Goal: Book appointment/travel/reservation

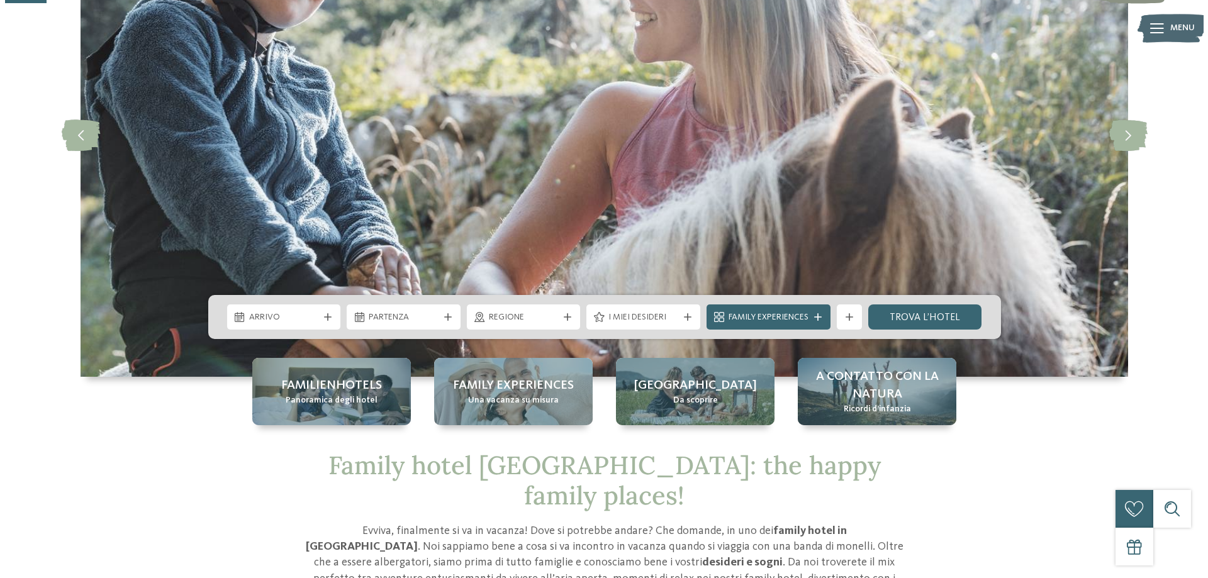
scroll to position [189, 0]
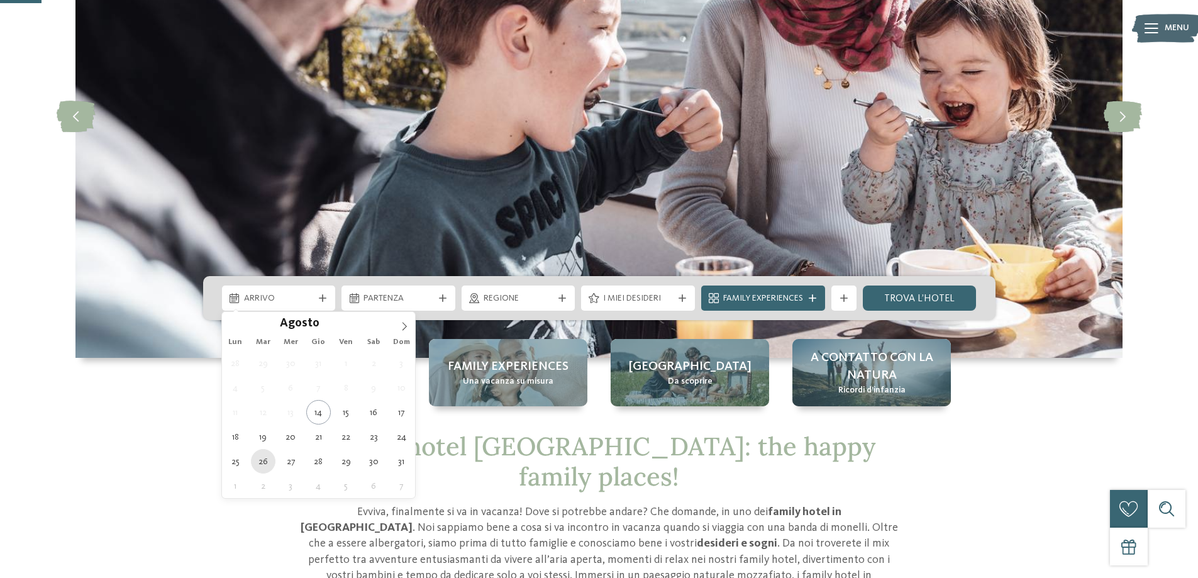
type div "26.08.2025"
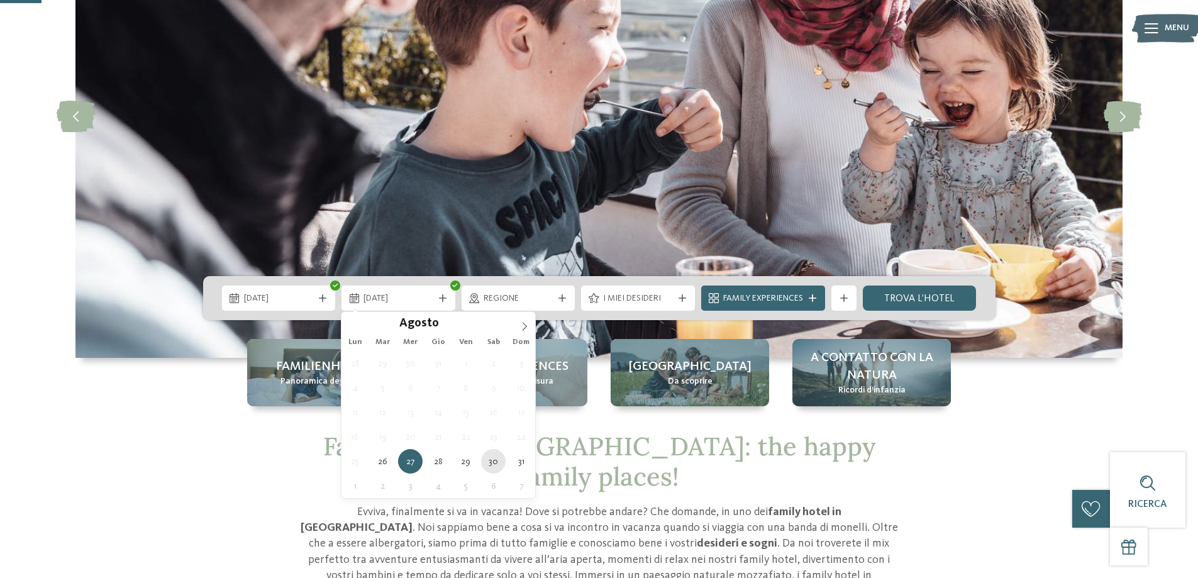
type div "30.08.2025"
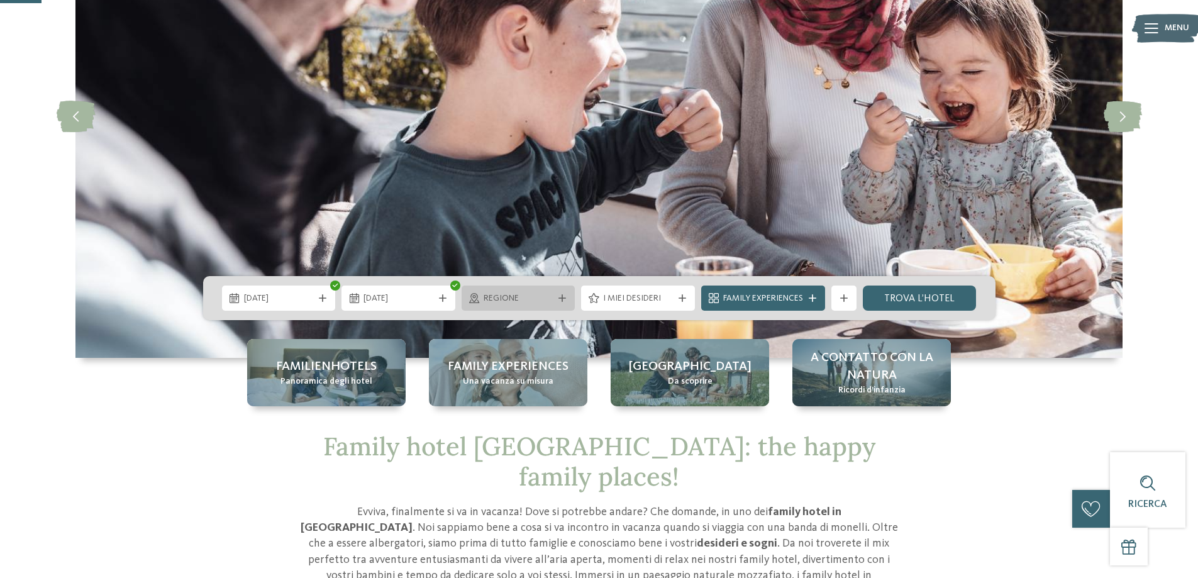
click at [560, 299] on icon at bounding box center [563, 298] width 8 height 8
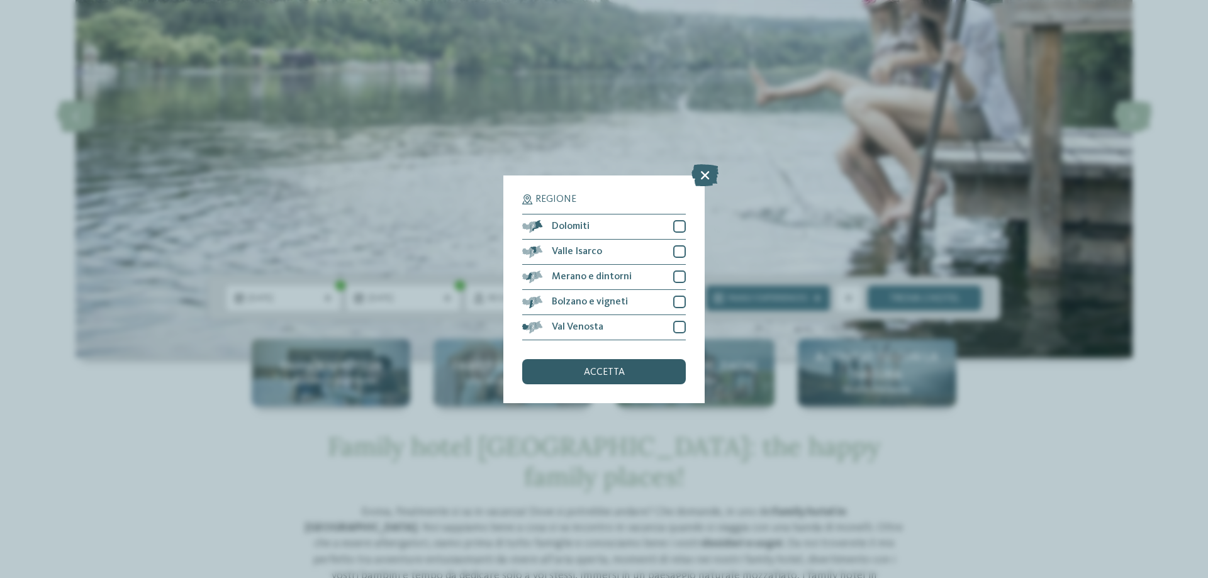
click at [564, 367] on div "accetta" at bounding box center [604, 371] width 164 height 25
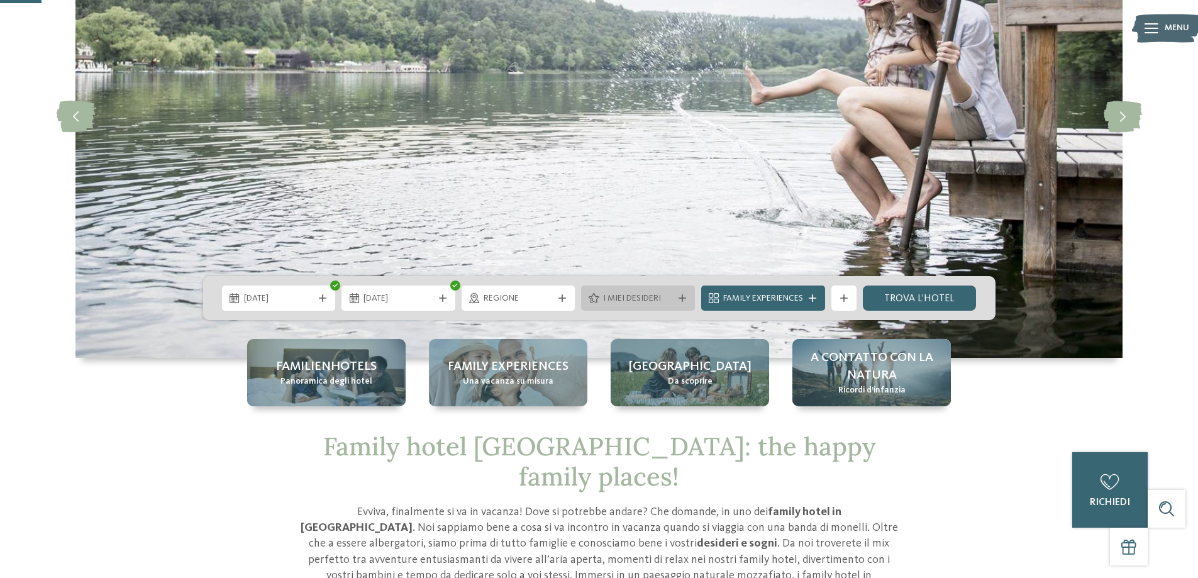
click at [610, 292] on div "I miei desideri" at bounding box center [638, 298] width 76 height 14
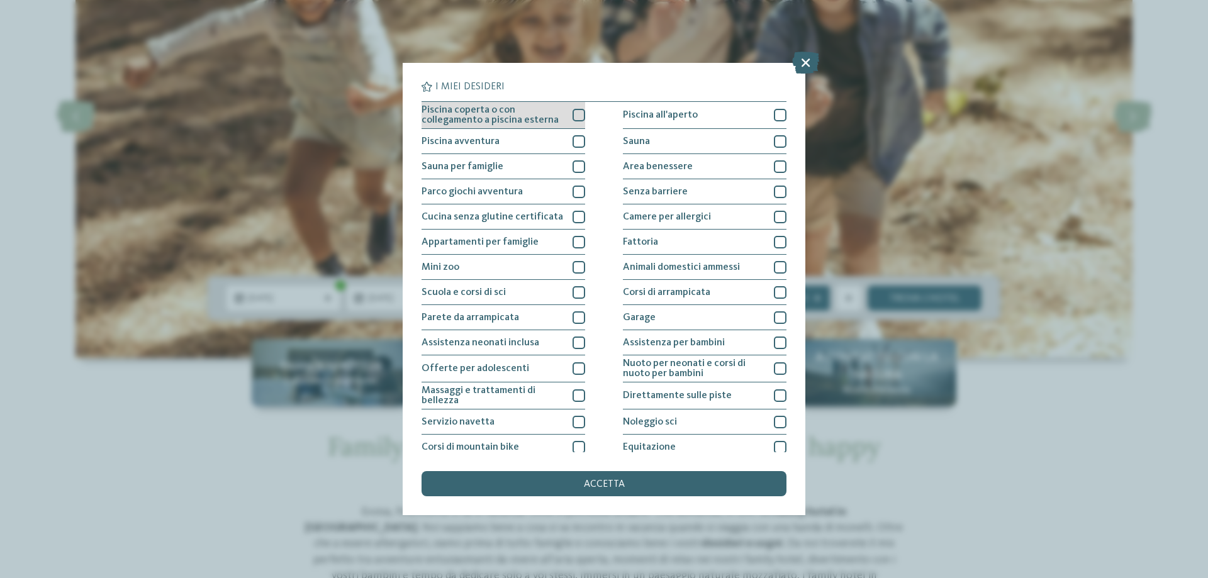
click at [576, 113] on div at bounding box center [578, 115] width 13 height 13
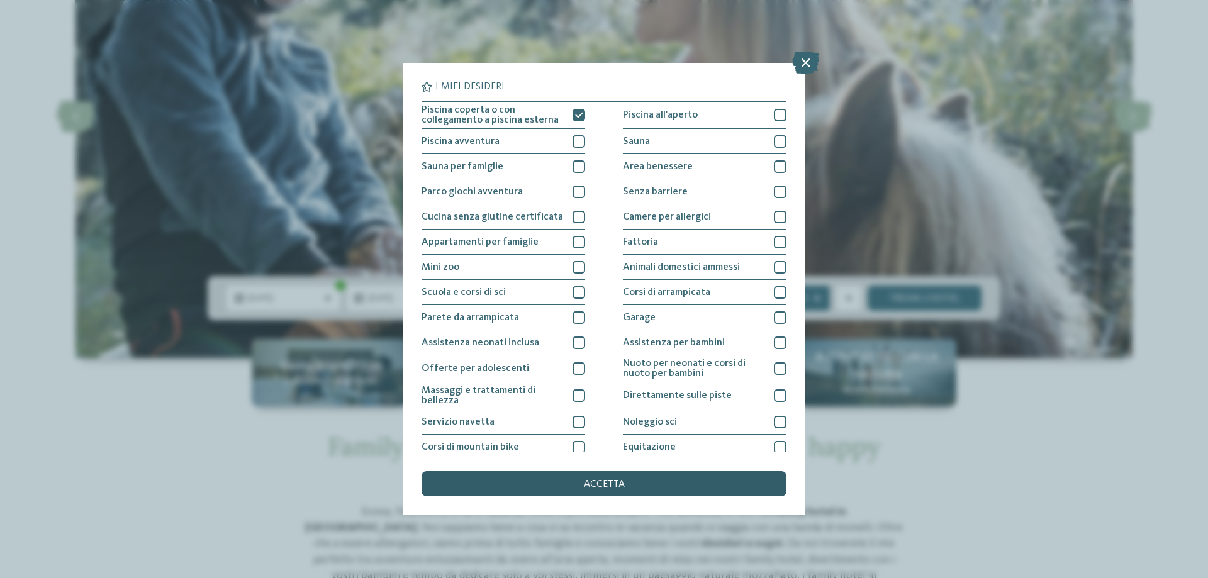
click at [609, 489] on div "accetta" at bounding box center [603, 483] width 365 height 25
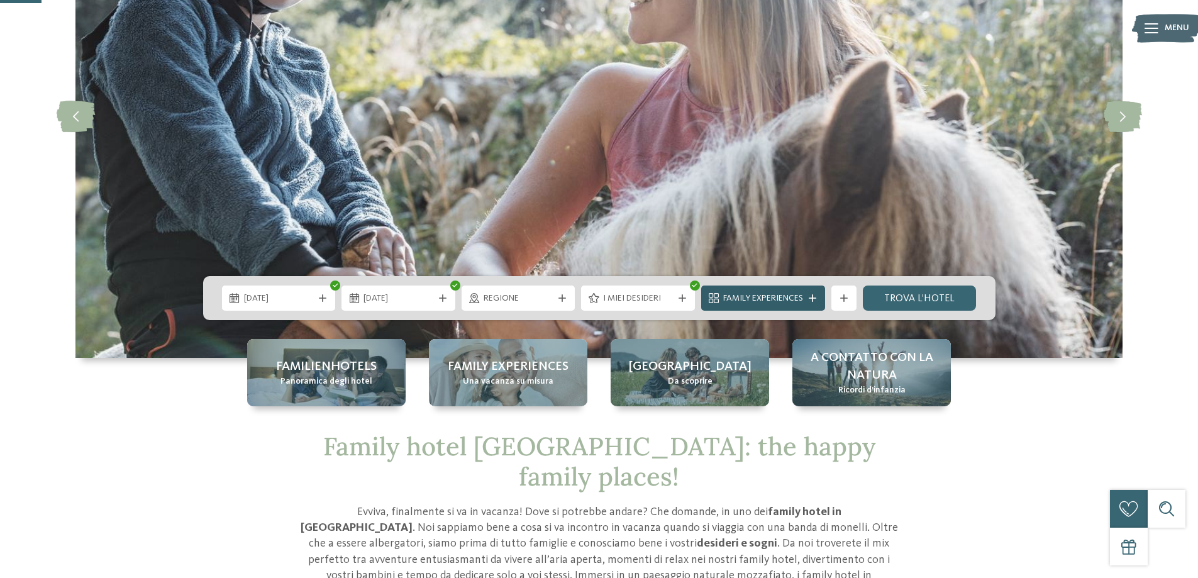
click at [811, 291] on div "Family Experiences" at bounding box center [763, 298] width 124 height 25
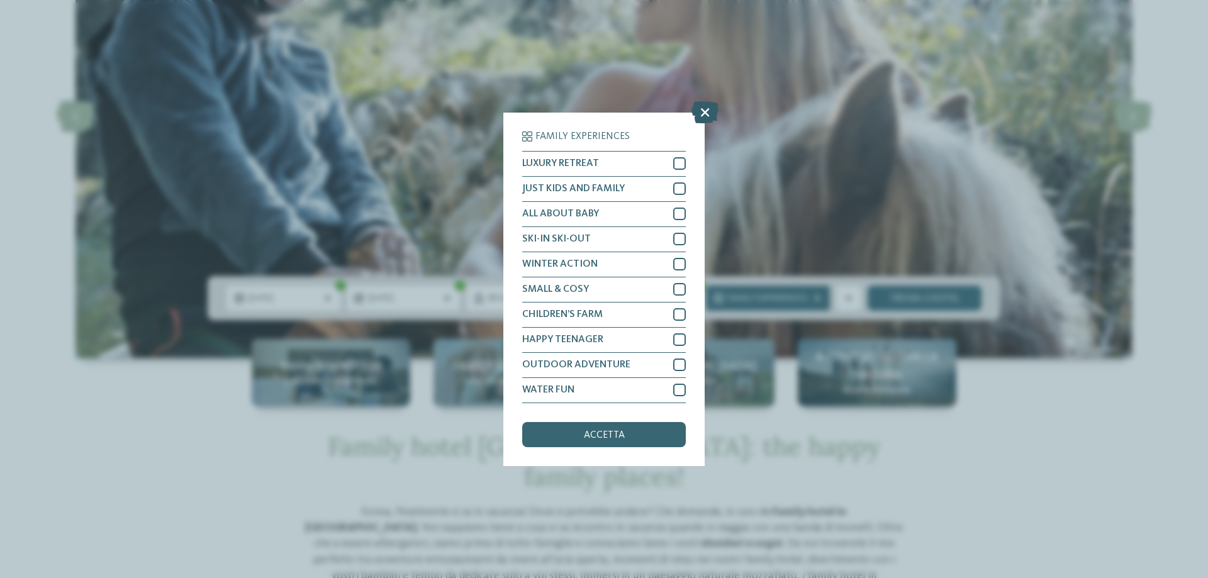
click at [694, 106] on icon at bounding box center [704, 112] width 27 height 22
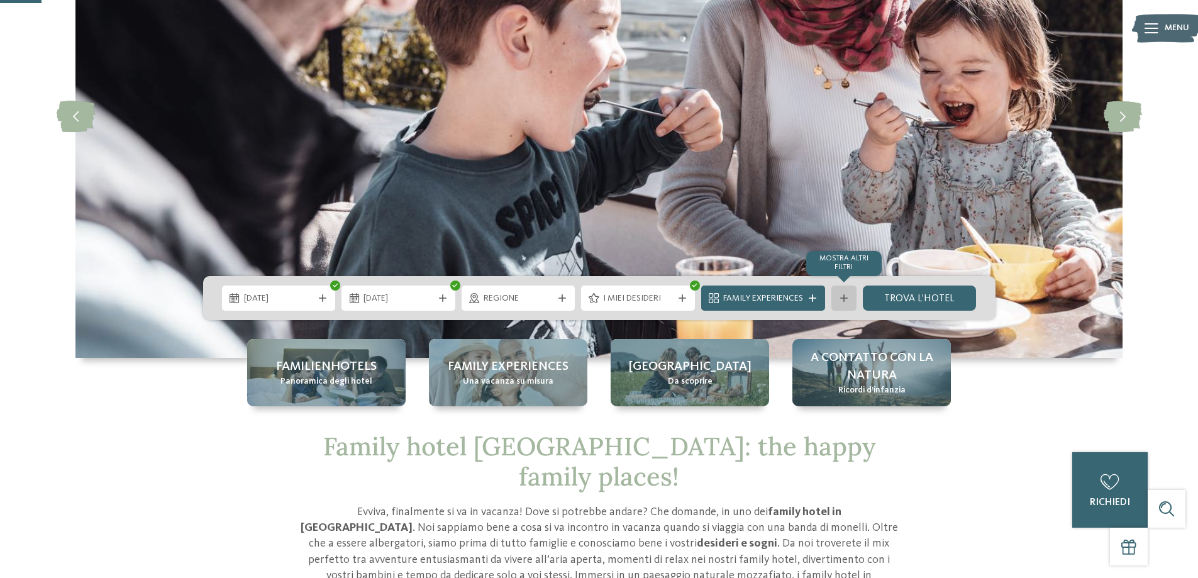
click at [839, 299] on div at bounding box center [844, 298] width 13 height 8
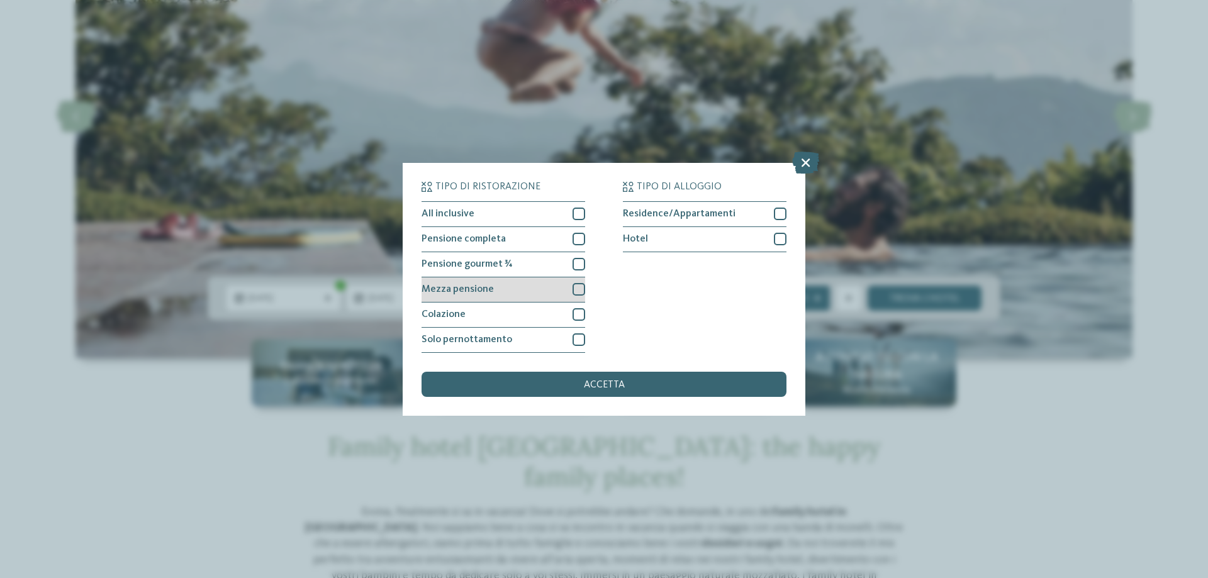
click at [576, 290] on div at bounding box center [578, 289] width 13 height 13
click at [618, 381] on span "accetta" at bounding box center [604, 385] width 41 height 10
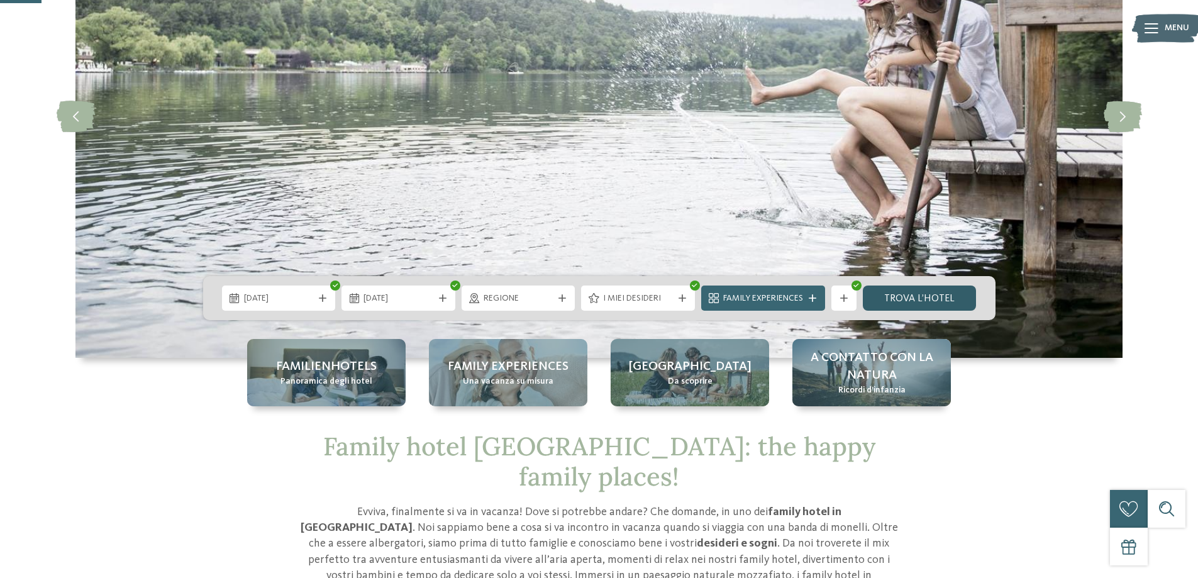
click at [925, 298] on link "trova l’hotel" at bounding box center [920, 298] width 114 height 25
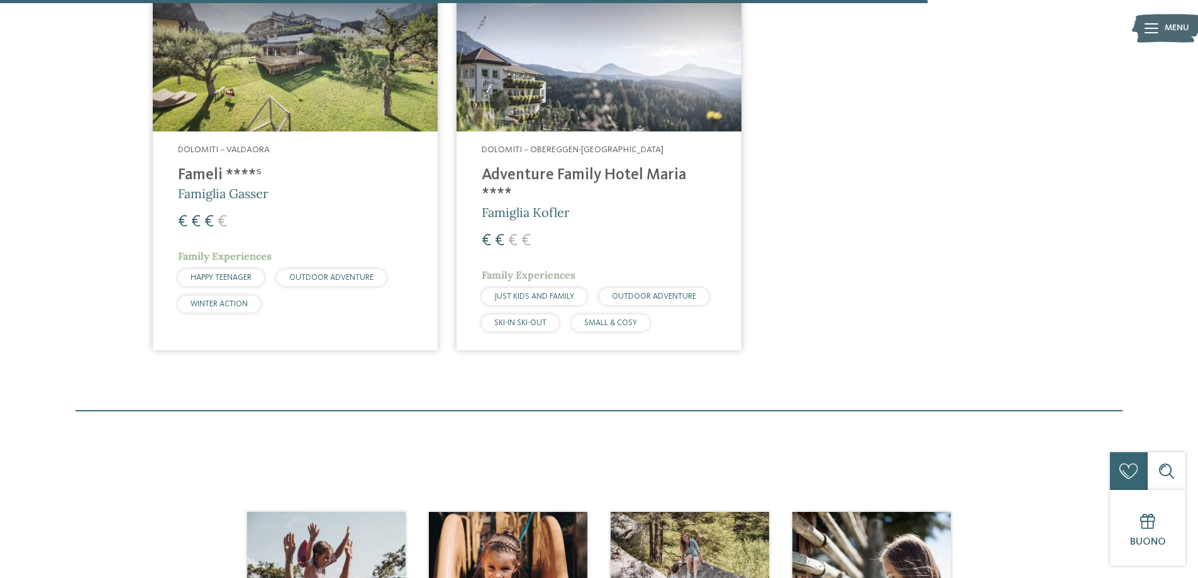
scroll to position [1482, 0]
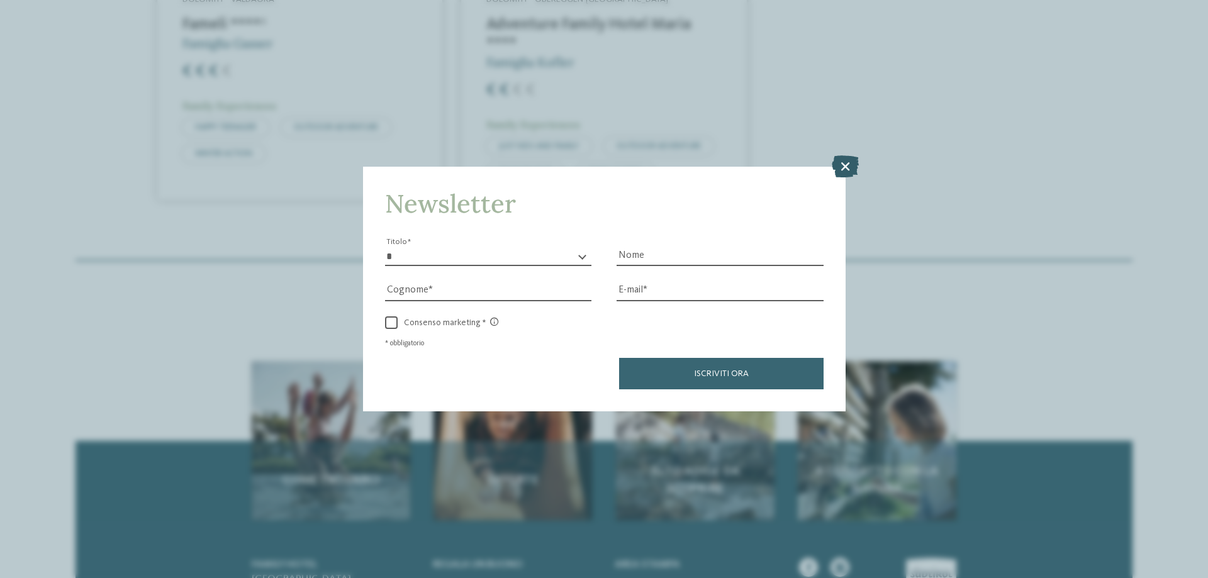
click at [847, 163] on icon at bounding box center [845, 166] width 27 height 22
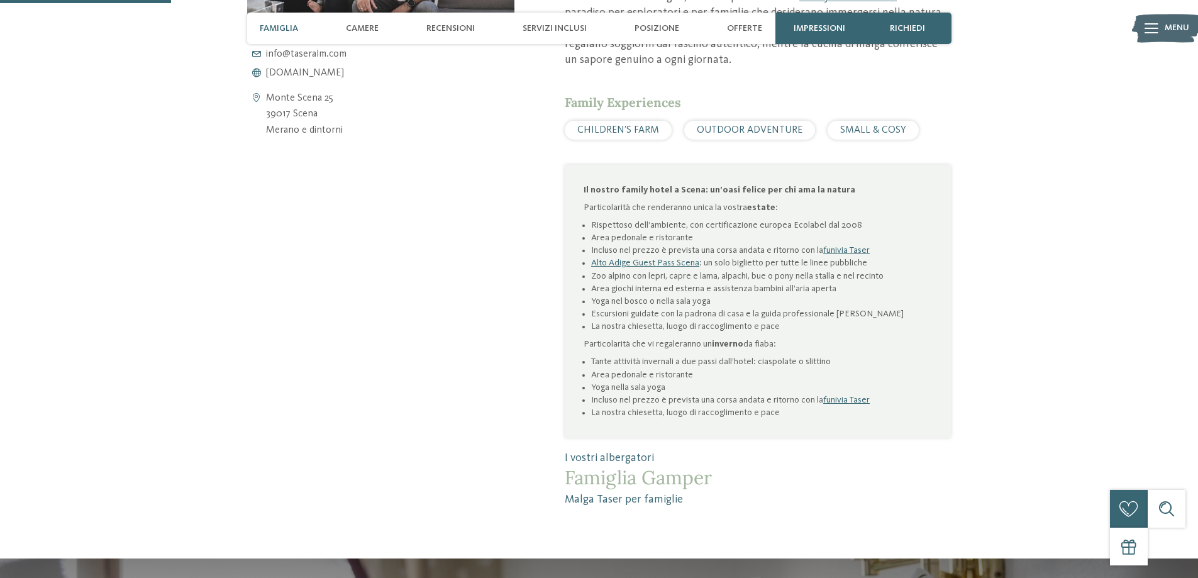
scroll to position [692, 0]
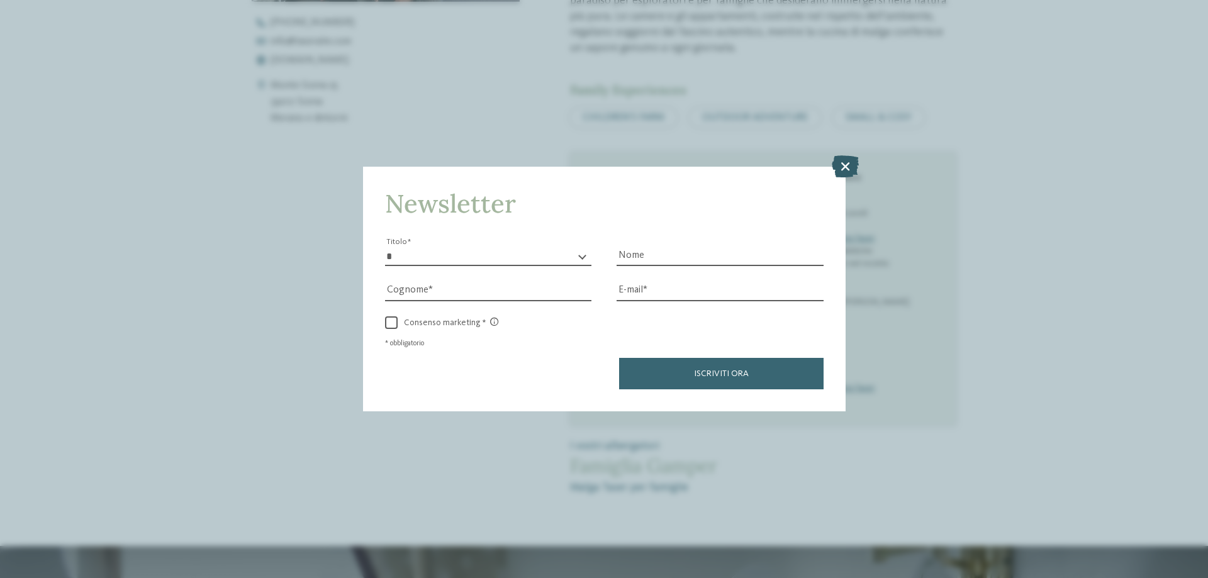
click at [850, 165] on icon at bounding box center [845, 166] width 27 height 22
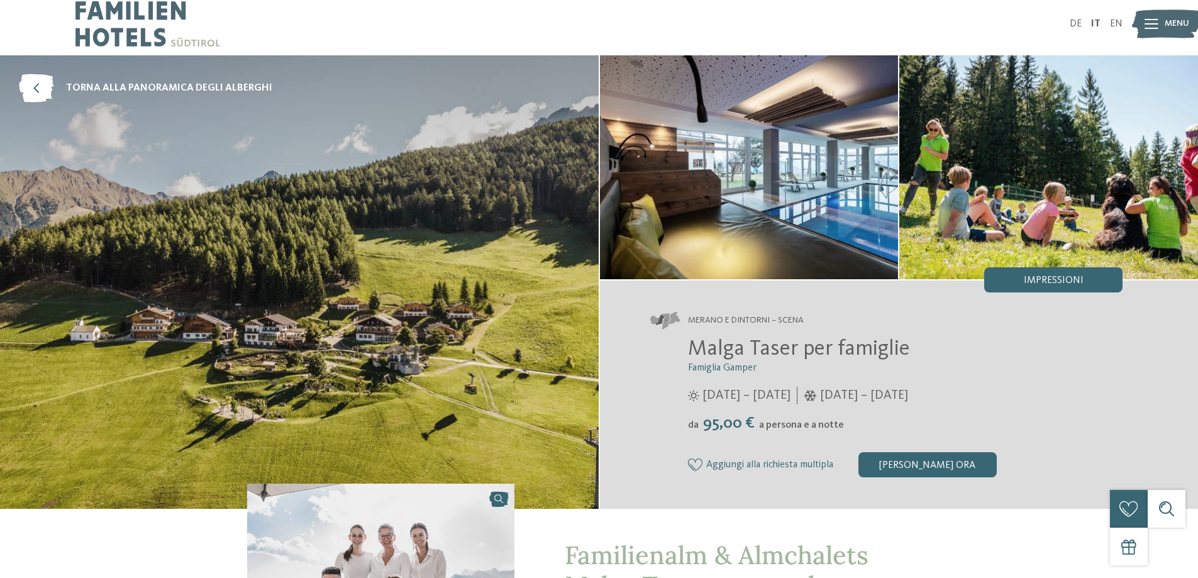
scroll to position [0, 0]
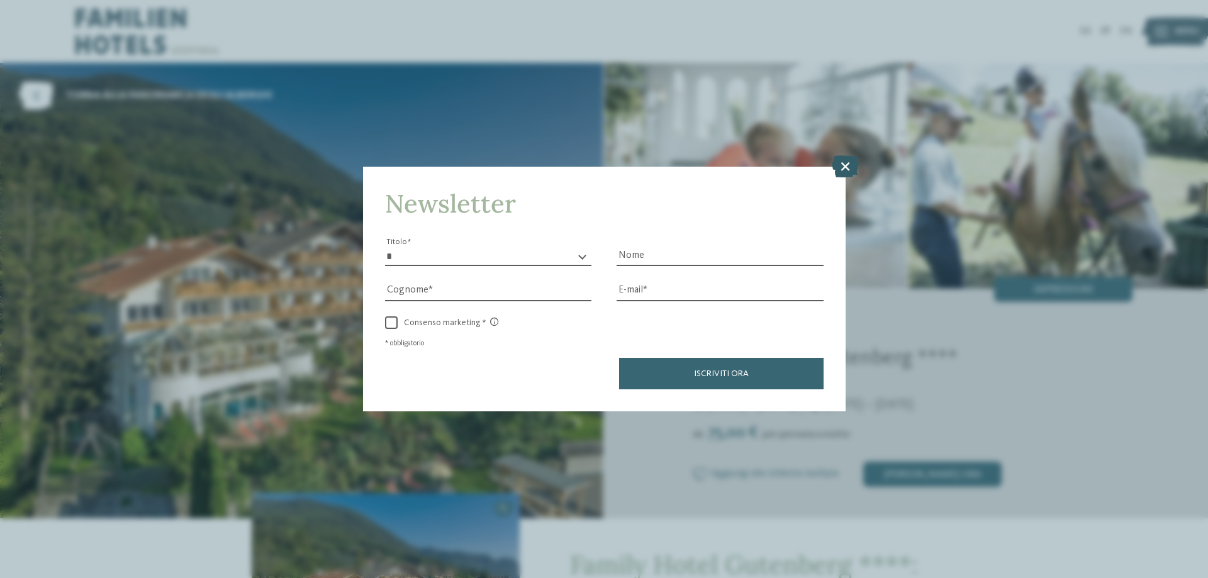
click at [844, 157] on icon at bounding box center [845, 166] width 27 height 22
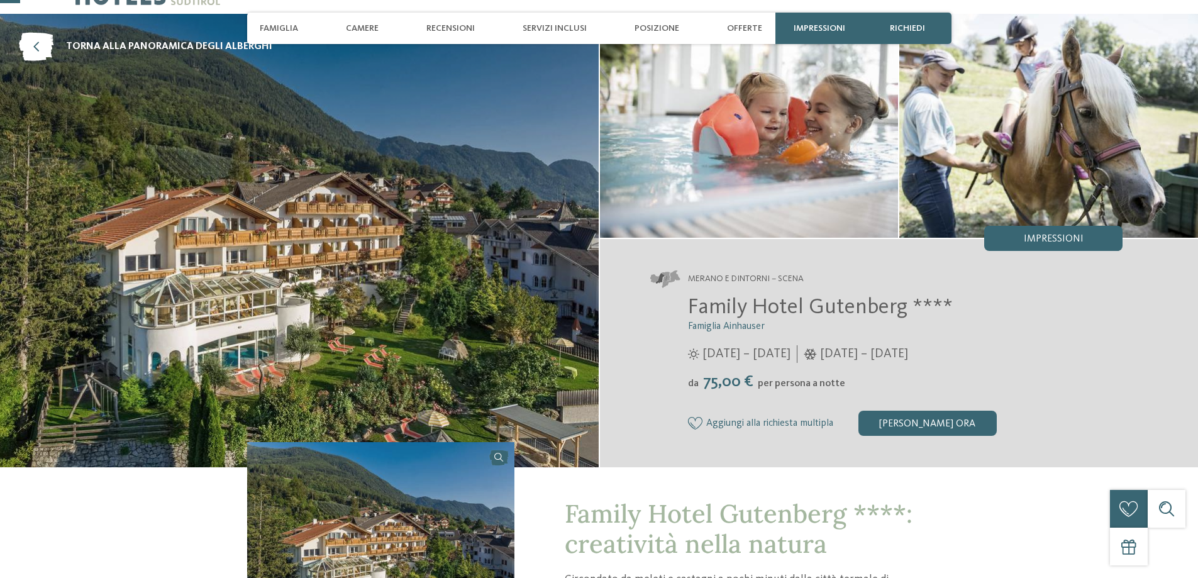
scroll to position [63, 0]
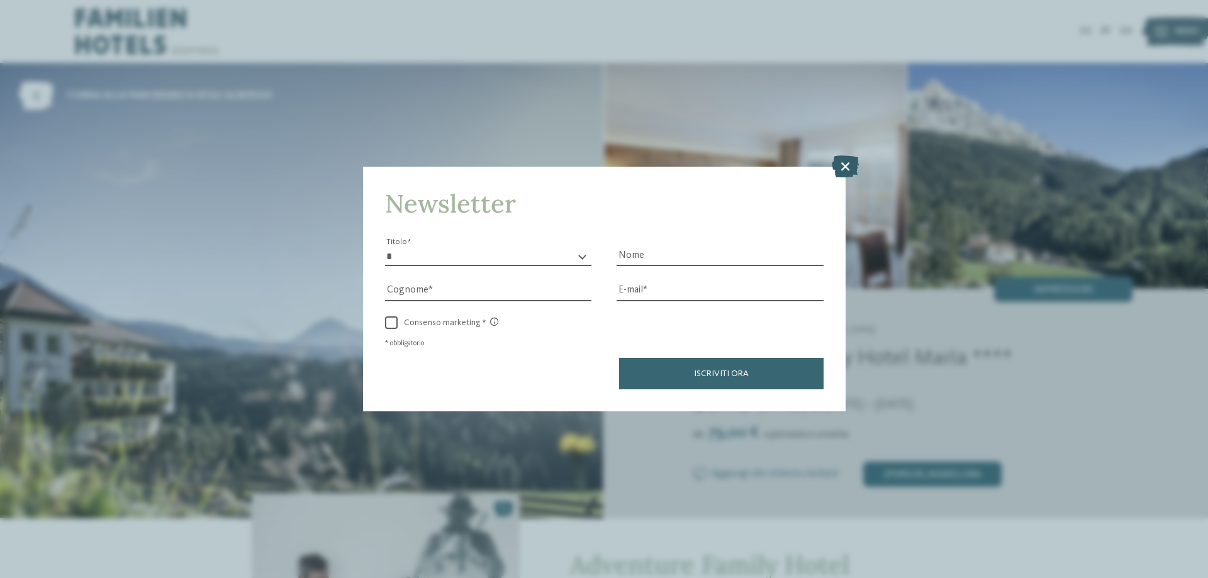
click at [844, 162] on icon at bounding box center [845, 166] width 27 height 22
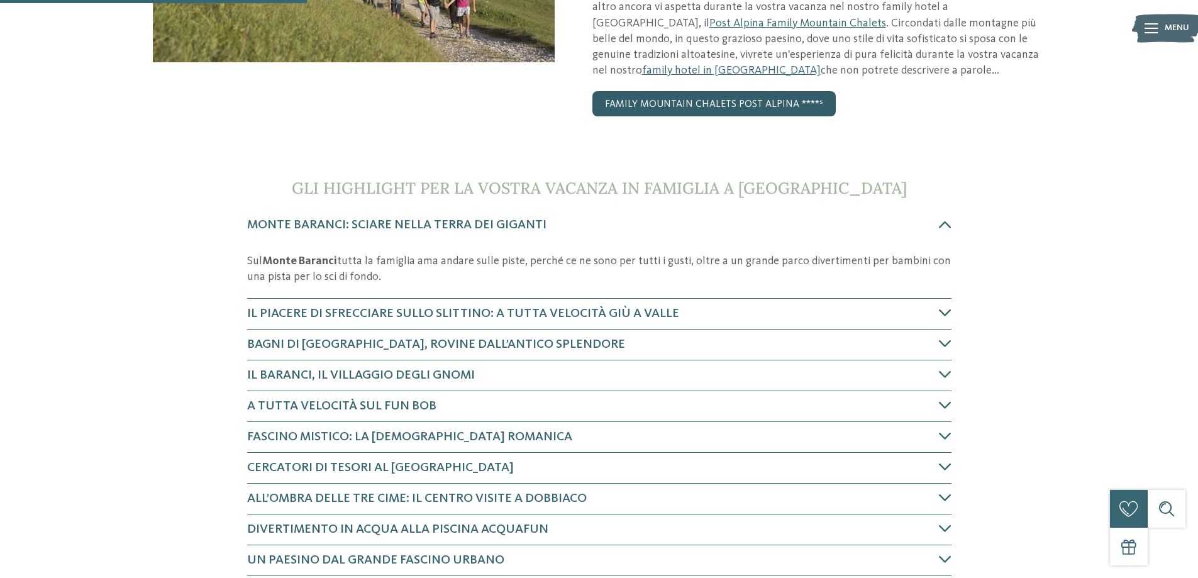
scroll to position [377, 0]
